Goal: Information Seeking & Learning: Find specific fact

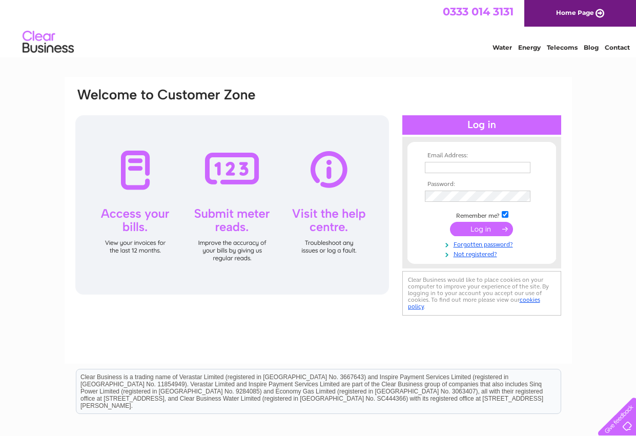
type input "[EMAIL_ADDRESS][DOMAIN_NAME]"
click at [471, 229] on input "submit" at bounding box center [481, 229] width 63 height 14
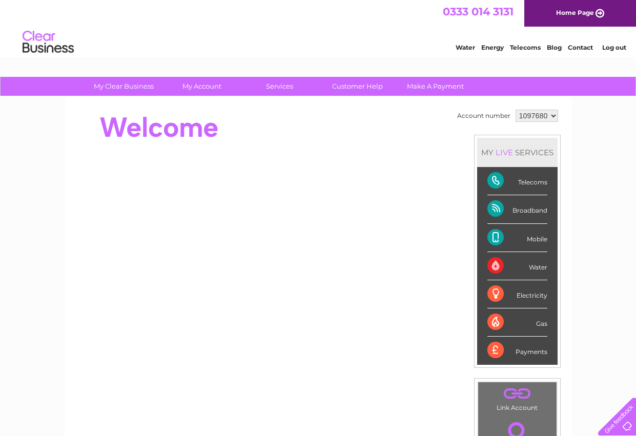
click at [496, 239] on div "Mobile" at bounding box center [517, 238] width 60 height 28
click at [540, 239] on div "Mobile" at bounding box center [517, 238] width 60 height 28
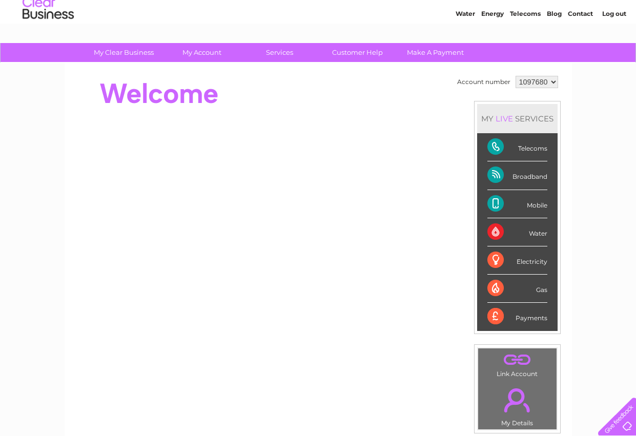
scroll to position [56, 0]
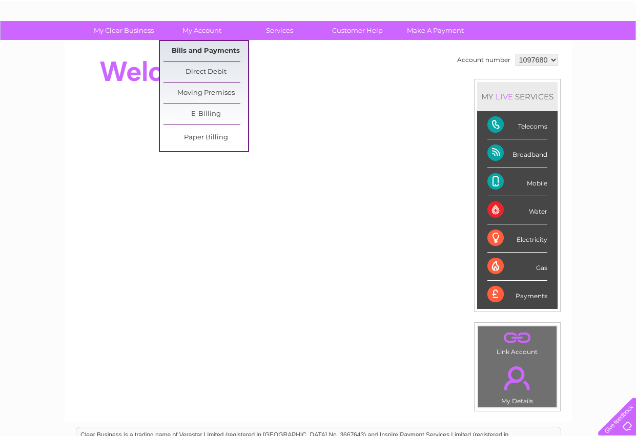
click at [208, 50] on link "Bills and Payments" at bounding box center [205, 51] width 85 height 20
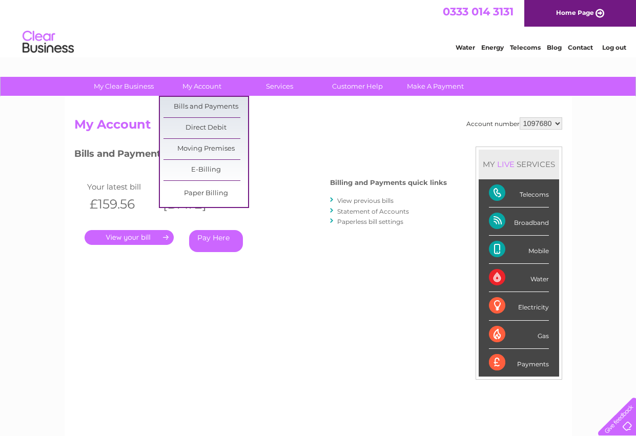
click at [530, 250] on div "Mobile" at bounding box center [519, 250] width 60 height 28
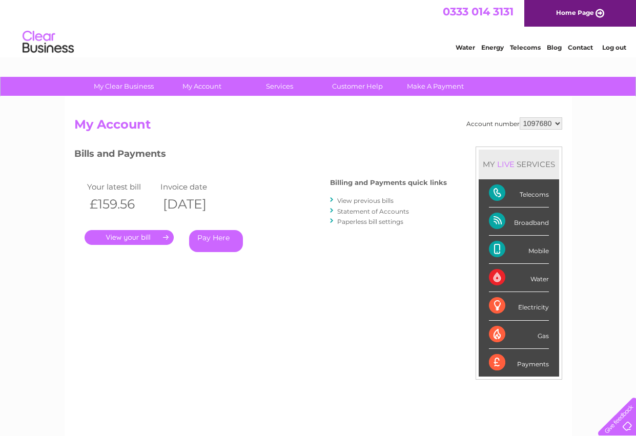
click at [146, 237] on link "." at bounding box center [129, 237] width 89 height 15
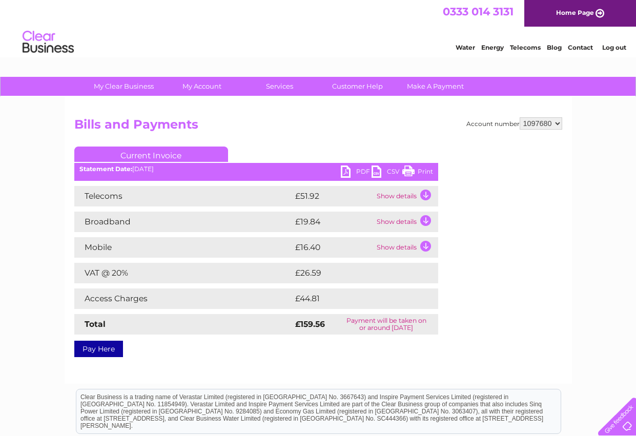
click at [390, 249] on td "Show details" at bounding box center [406, 247] width 64 height 20
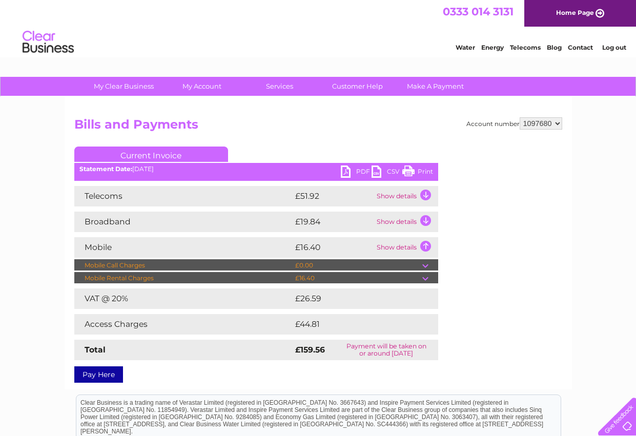
click at [394, 219] on td "Show details" at bounding box center [406, 222] width 64 height 20
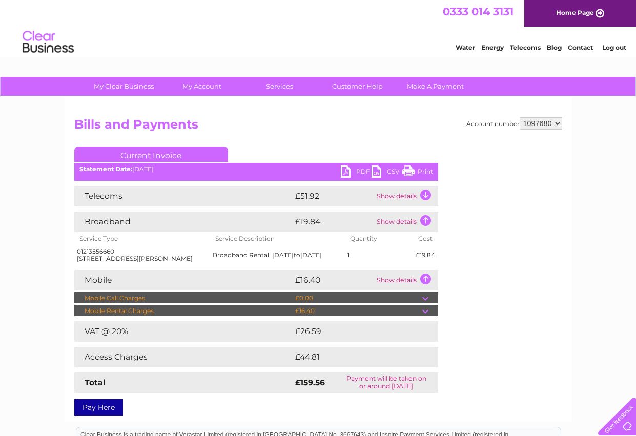
click at [398, 196] on td "Show details" at bounding box center [406, 196] width 64 height 20
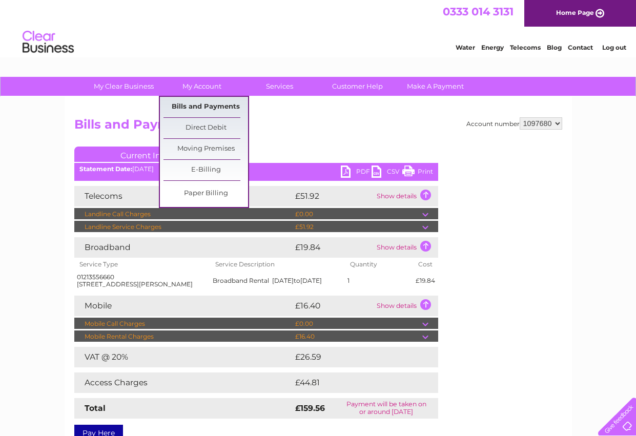
click at [200, 106] on link "Bills and Payments" at bounding box center [205, 107] width 85 height 20
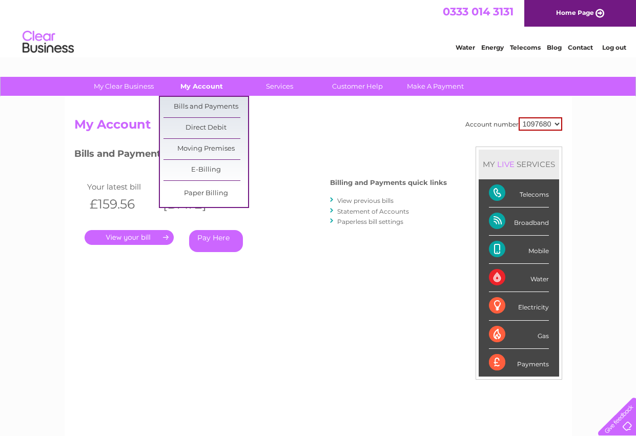
click at [190, 87] on link "My Account" at bounding box center [201, 86] width 85 height 19
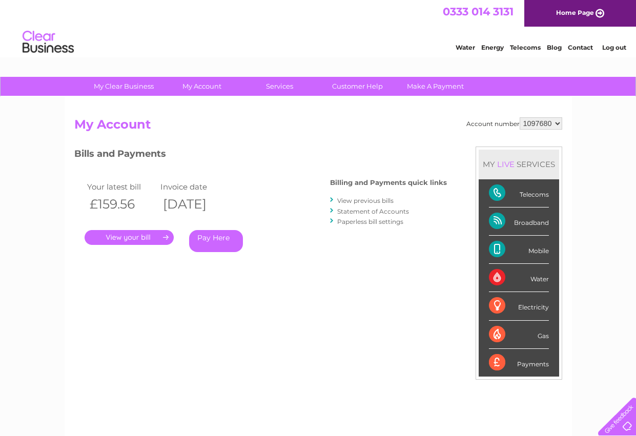
click at [149, 233] on link "." at bounding box center [129, 237] width 89 height 15
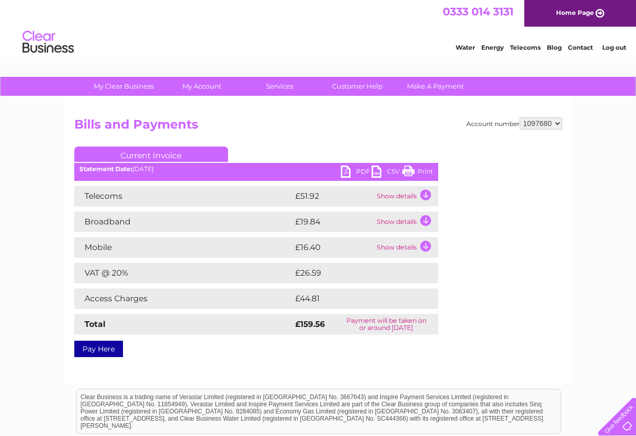
click at [392, 223] on td "Show details" at bounding box center [406, 222] width 64 height 20
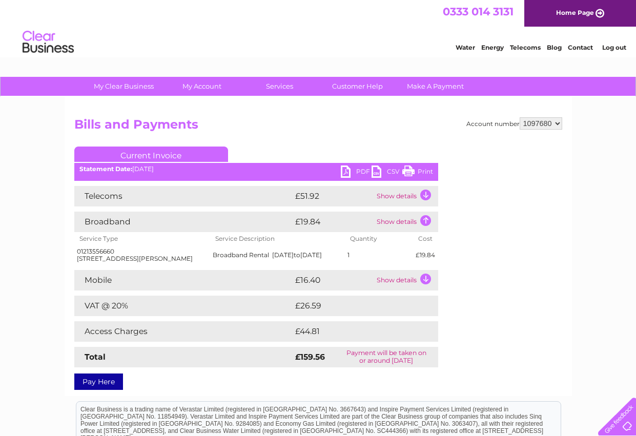
click at [401, 196] on td "Show details" at bounding box center [406, 196] width 64 height 20
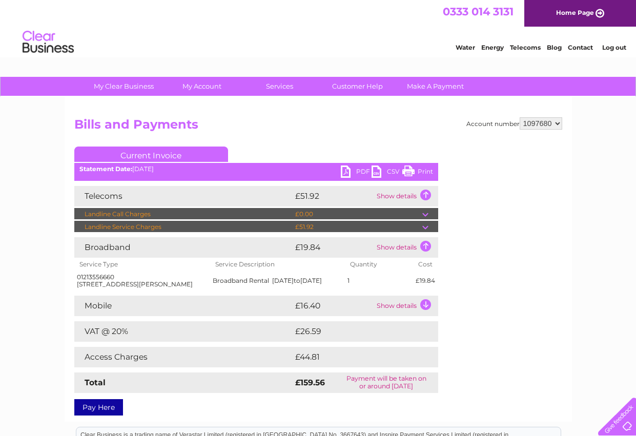
click at [401, 196] on td "Show details" at bounding box center [406, 196] width 64 height 20
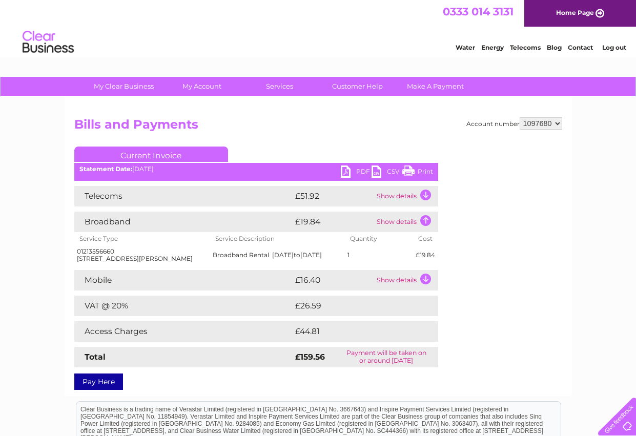
click at [388, 195] on td "Show details" at bounding box center [406, 196] width 64 height 20
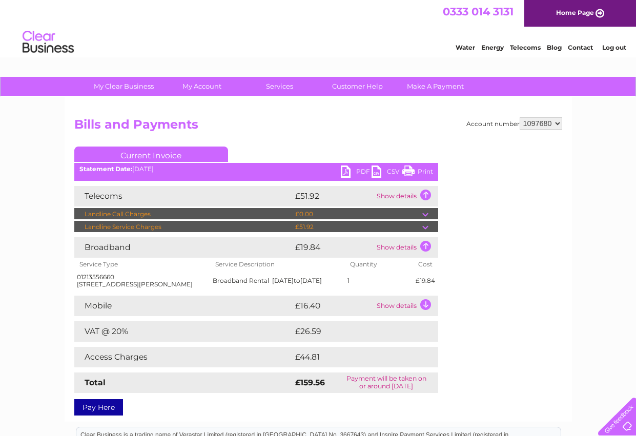
click at [392, 193] on td "Show details" at bounding box center [406, 196] width 64 height 20
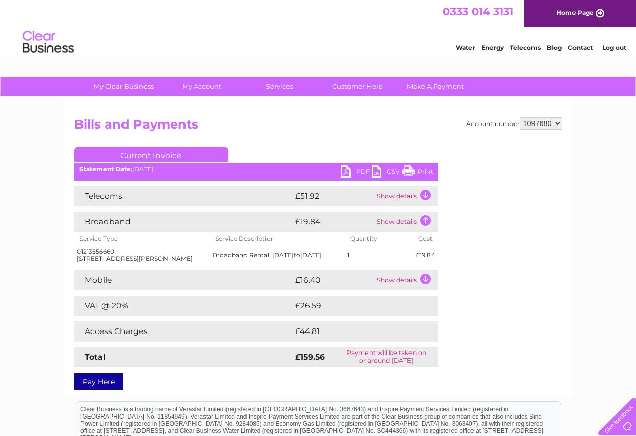
click at [164, 194] on td "Telecoms" at bounding box center [183, 196] width 218 height 20
click at [396, 194] on td "Show details" at bounding box center [406, 196] width 64 height 20
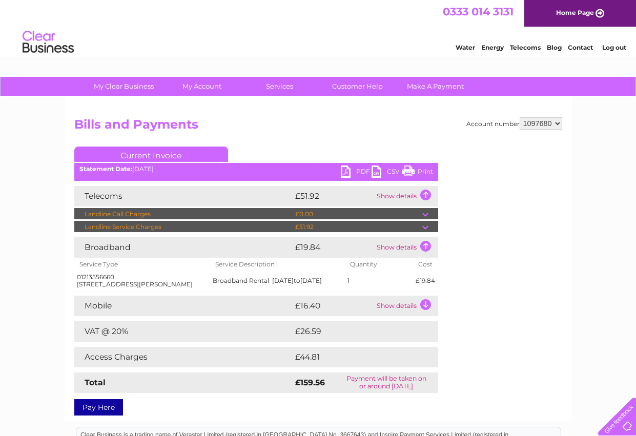
click at [396, 194] on td "Show details" at bounding box center [406, 196] width 64 height 20
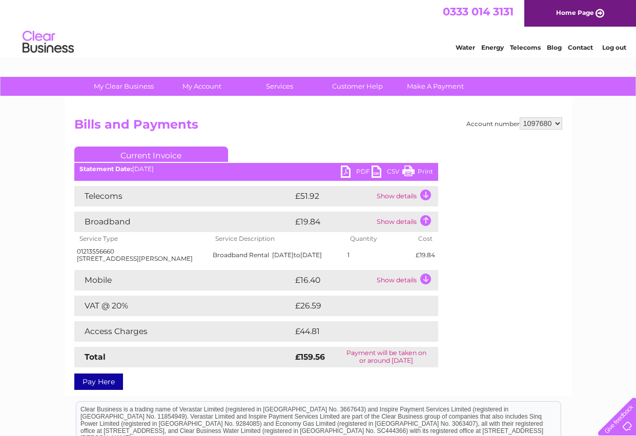
click at [396, 194] on td "Show details" at bounding box center [406, 196] width 64 height 20
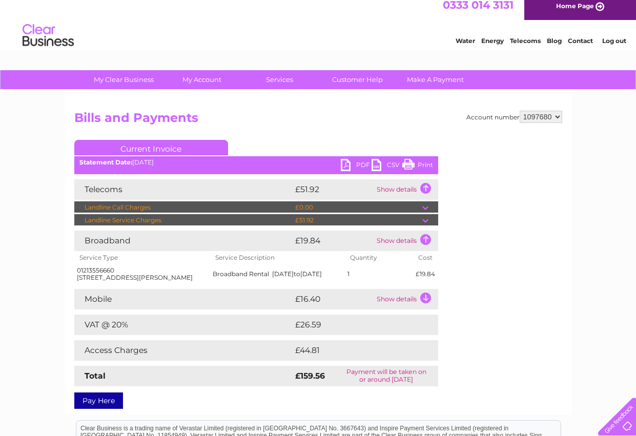
scroll to position [84, 0]
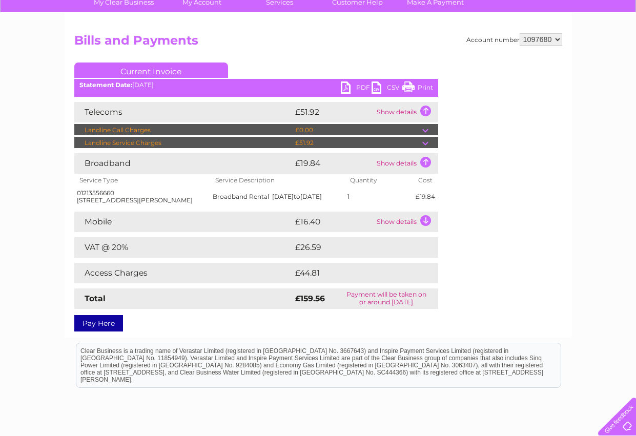
click at [161, 283] on td "Access Charges" at bounding box center [183, 273] width 218 height 20
click at [321, 282] on td "£44.81" at bounding box center [354, 273] width 124 height 20
click at [149, 280] on td "Access Charges" at bounding box center [183, 273] width 218 height 20
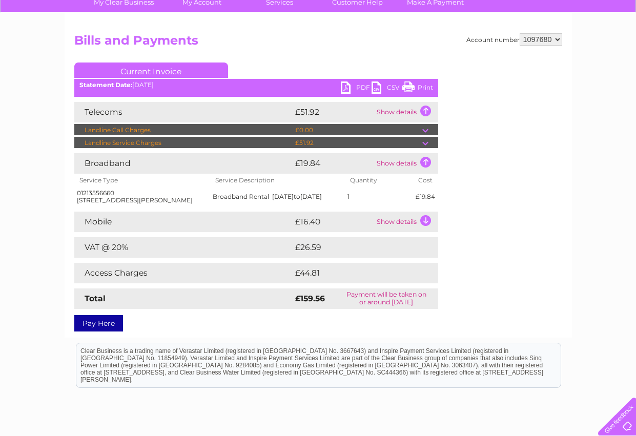
click at [382, 110] on td "Show details" at bounding box center [406, 112] width 64 height 20
